Goal: Contribute content: Add original content to the website for others to see

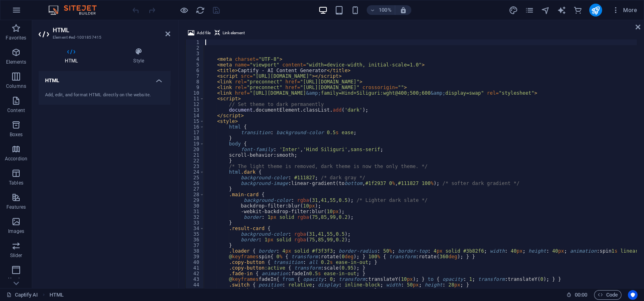
scroll to position [1230, 0]
type textarea "</html> </script>"
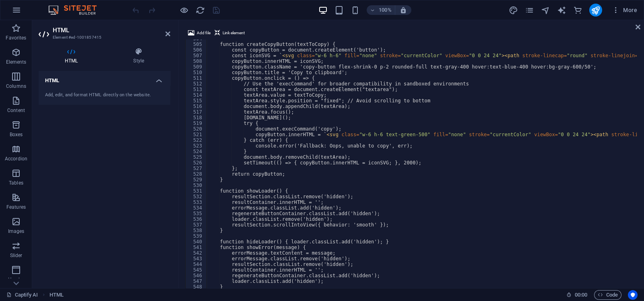
scroll to position [2837, 0]
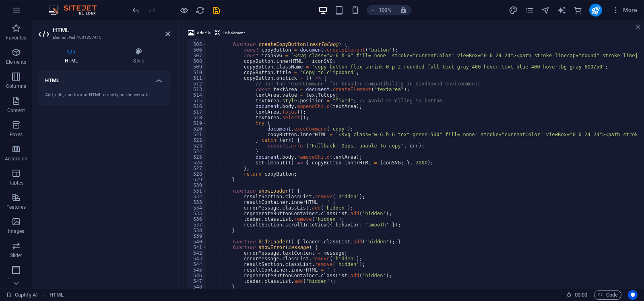
click at [638, 29] on icon at bounding box center [637, 27] width 5 height 6
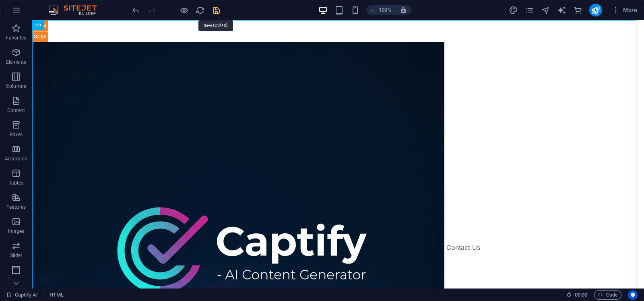
click at [213, 12] on icon "save" at bounding box center [216, 10] width 9 height 9
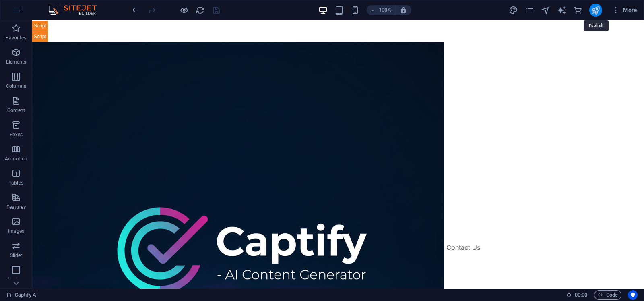
click at [598, 11] on icon "publish" at bounding box center [595, 10] width 9 height 9
